Goal: Information Seeking & Learning: Learn about a topic

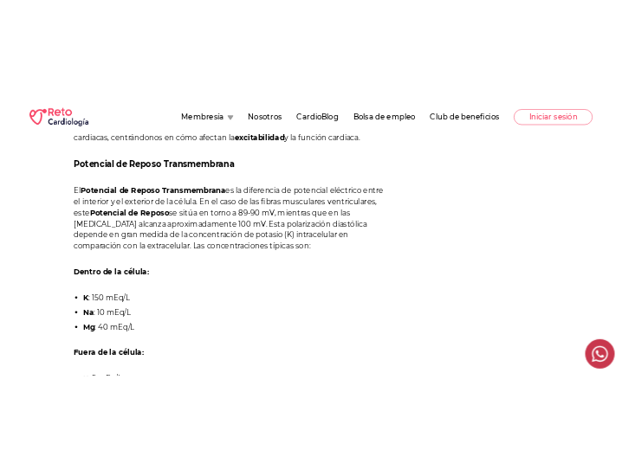
scroll to position [716, 0]
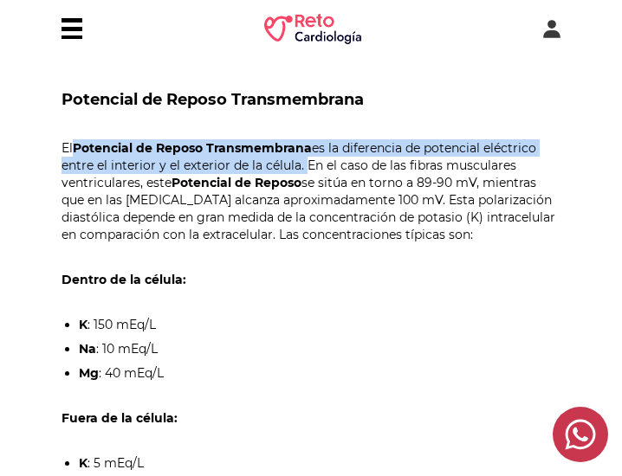
drag, startPoint x: 76, startPoint y: 147, endPoint x: 301, endPoint y: 163, distance: 225.6
click at [301, 163] on p "El Potencial de Reposo Transmembrana es la diferencia de potencial eléctrico en…" at bounding box center [310, 191] width 499 height 104
copy p "Potencial de Reposo Transmembrana es la diferencia de potencial eléctrico entre…"
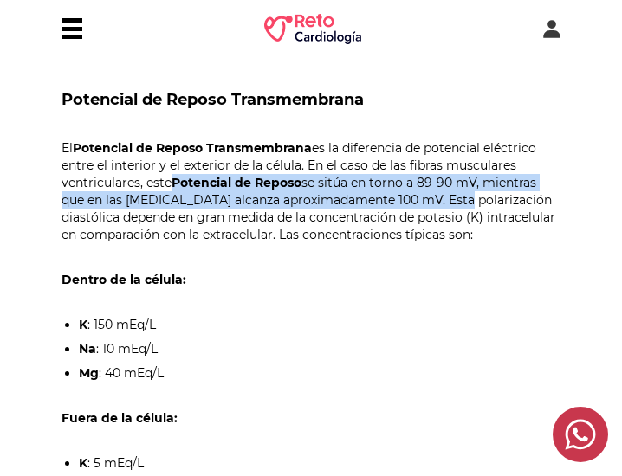
drag, startPoint x: 174, startPoint y: 183, endPoint x: 448, endPoint y: 200, distance: 275.0
click at [448, 200] on p "El Potencial de Reposo Transmembrana es la diferencia de potencial eléctrico en…" at bounding box center [310, 191] width 499 height 104
copy p "Potencial de Reposo se sitúa en torno a 89-90 mV, mientras que en las [MEDICAL_…"
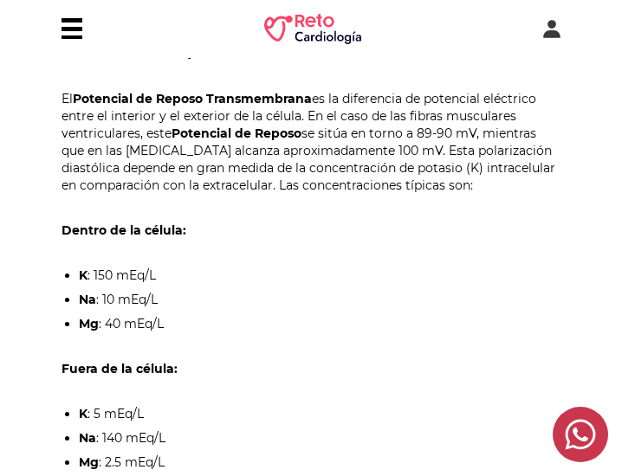
scroll to position [766, 0]
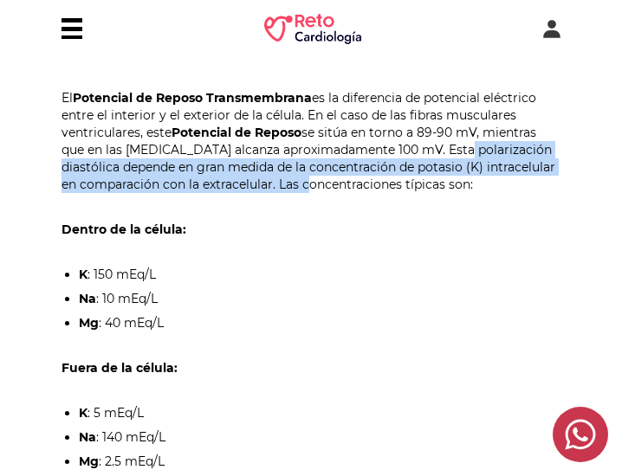
drag, startPoint x: 449, startPoint y: 150, endPoint x: 278, endPoint y: 186, distance: 175.2
click at [278, 186] on p "El Potencial de Reposo Transmembrana es la diferencia de potencial eléctrico en…" at bounding box center [310, 141] width 499 height 104
copy p "Esta polarización diastólica depende en gran medida de la concentración de pota…"
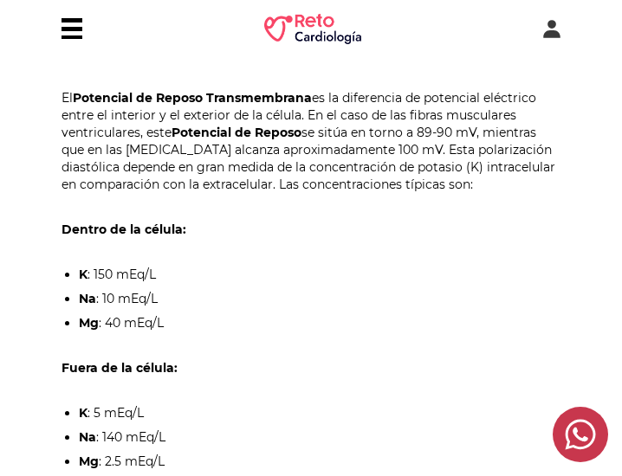
click at [351, 181] on p "El Potencial de Reposo Transmembrana es la diferencia de potencial eléctrico en…" at bounding box center [310, 141] width 499 height 104
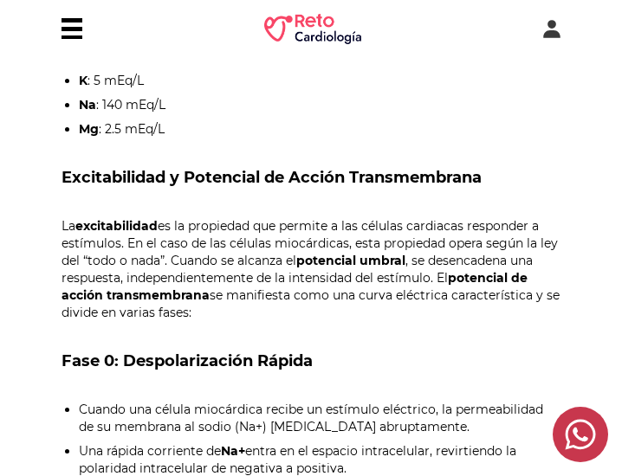
scroll to position [1104, 0]
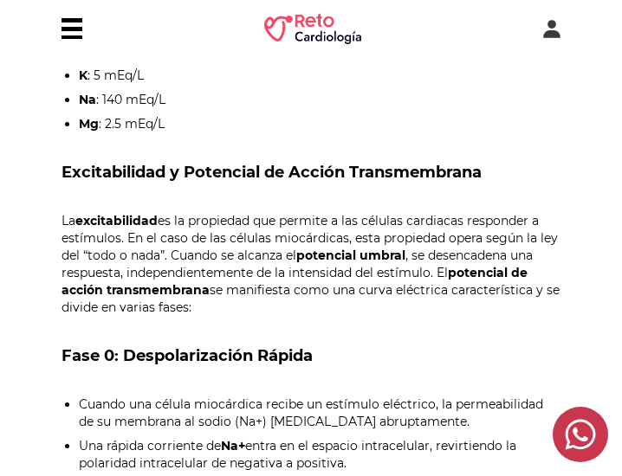
click at [171, 306] on p "La excitabilidad es la propiedad que permite a las células cardiacas responder …" at bounding box center [310, 264] width 499 height 104
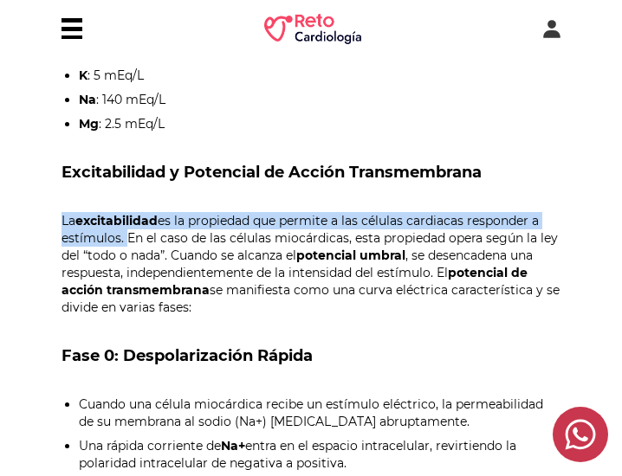
drag, startPoint x: 61, startPoint y: 220, endPoint x: 125, endPoint y: 237, distance: 65.5
click at [125, 237] on p "La excitabilidad es la propiedad que permite a las células cardiacas responder …" at bounding box center [310, 264] width 499 height 104
copy p "La excitabilidad es la propiedad que permite a las células cardiacas responder …"
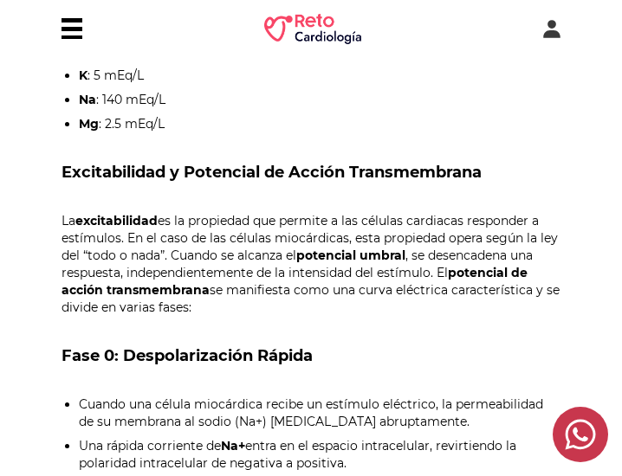
click at [258, 268] on p "La excitabilidad es la propiedad que permite a las células cardiacas responder …" at bounding box center [310, 264] width 499 height 104
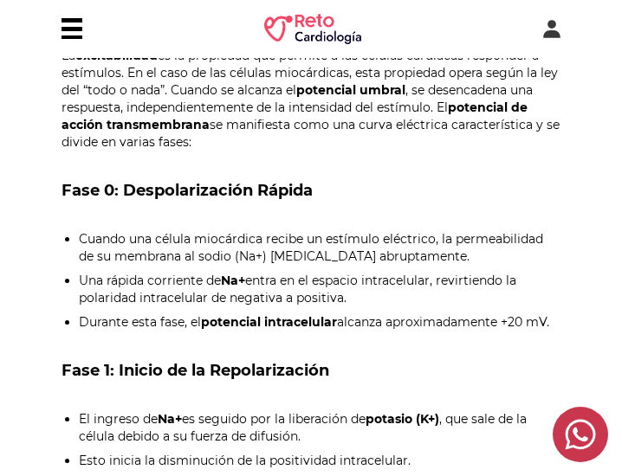
scroll to position [1281, 0]
